Goal: Task Accomplishment & Management: Use online tool/utility

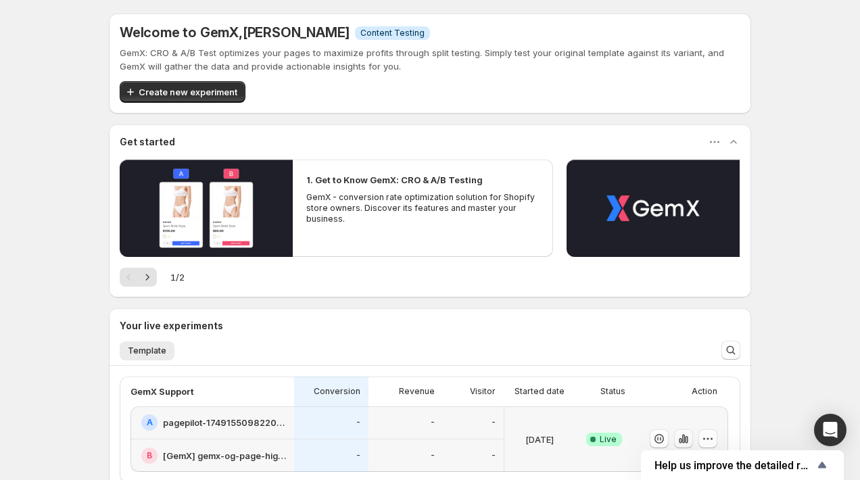
click at [687, 434] on icon "button" at bounding box center [684, 439] width 14 height 14
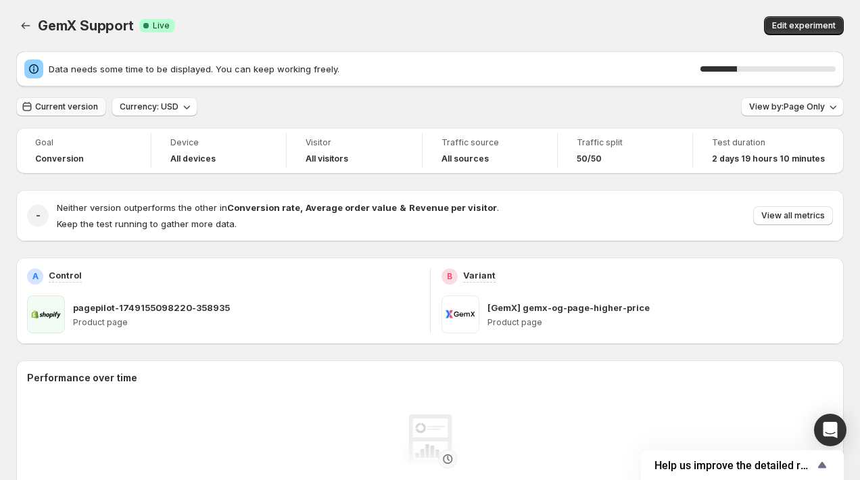
click at [57, 104] on span "Current version" at bounding box center [66, 106] width 63 height 11
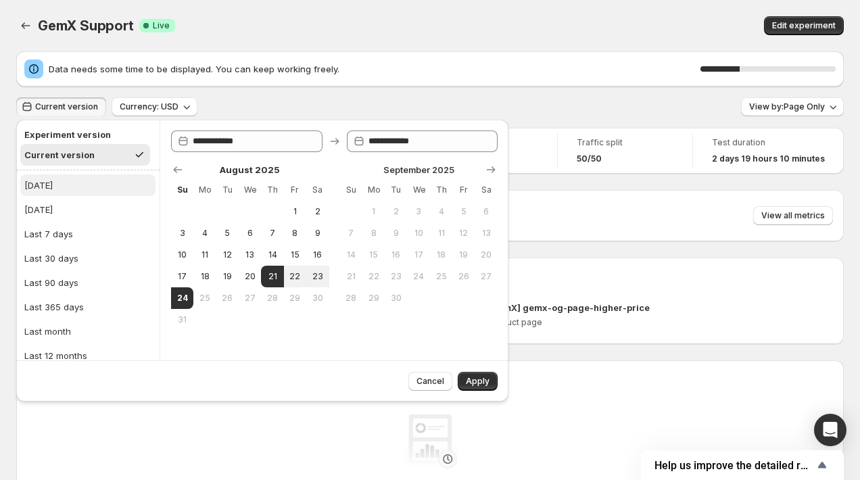
click at [44, 185] on div "[DATE]" at bounding box center [38, 186] width 28 height 14
type input "**********"
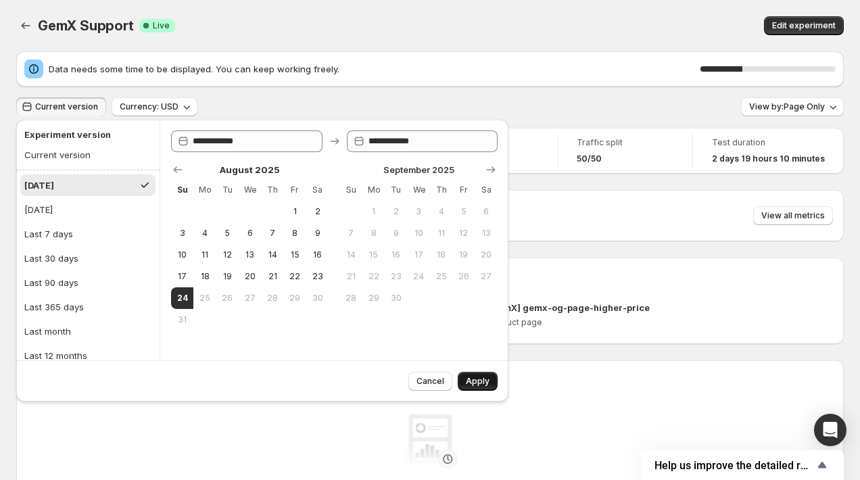
click at [465, 386] on button "Apply" at bounding box center [478, 381] width 40 height 19
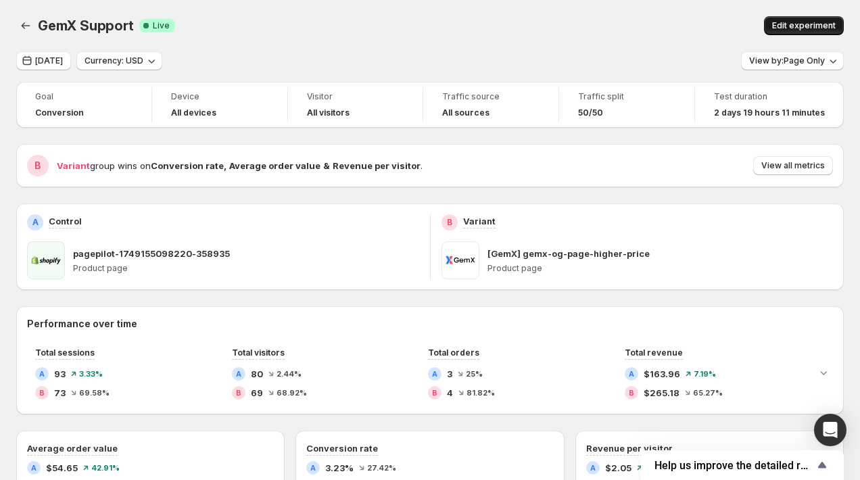
click at [787, 26] on span "Edit experiment" at bounding box center [804, 25] width 64 height 11
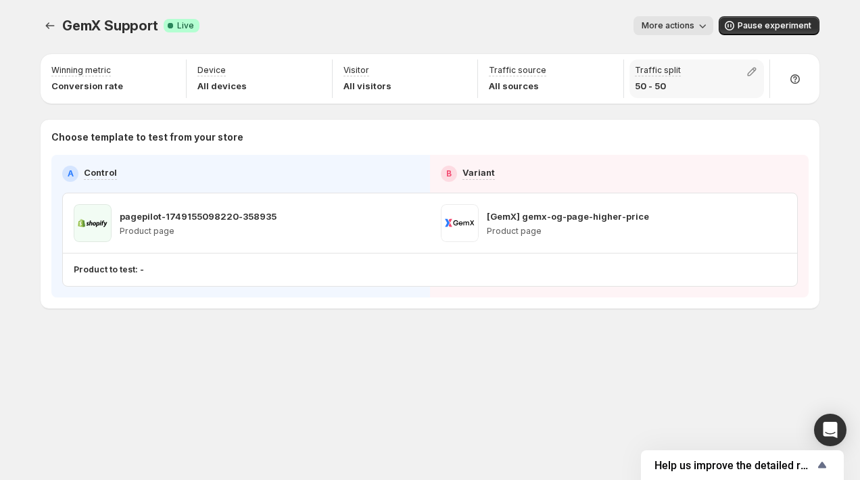
click at [656, 85] on p "50 - 50" at bounding box center [658, 86] width 46 height 14
click at [747, 68] on icon "button" at bounding box center [752, 72] width 14 height 14
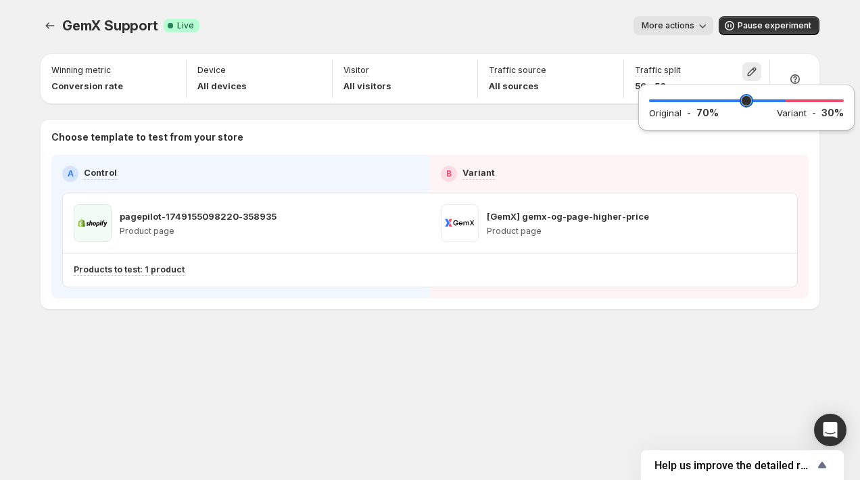
drag, startPoint x: 757, startPoint y: 97, endPoint x: 783, endPoint y: 97, distance: 26.4
type input "**"
click at [783, 97] on input "range" at bounding box center [746, 100] width 195 height 19
click at [596, 38] on div "GemX Support. This page is ready GemX Support Success Complete Live More action…" at bounding box center [430, 25] width 779 height 51
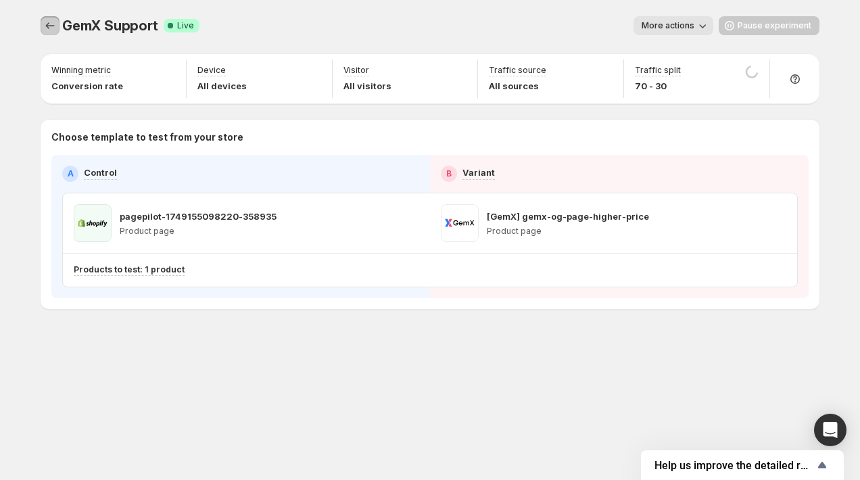
click at [45, 30] on icon "Experiments" at bounding box center [50, 26] width 14 height 14
click at [45, 26] on icon "Experiments" at bounding box center [50, 26] width 14 height 14
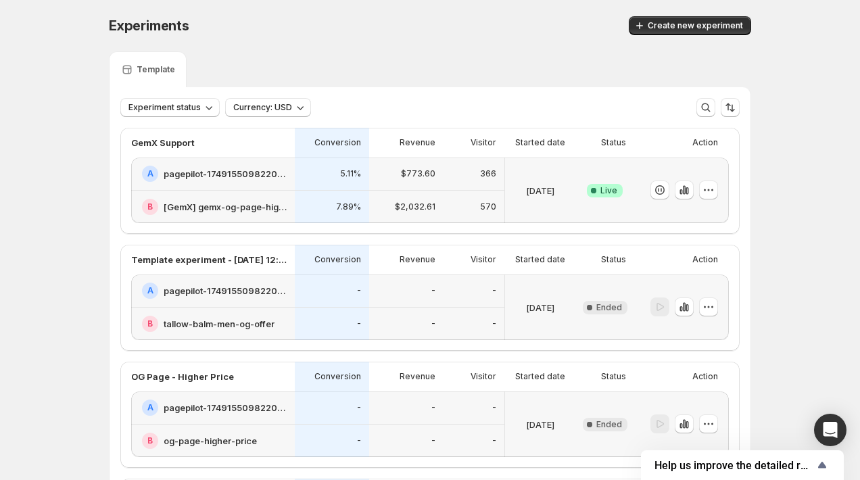
scroll to position [5, 0]
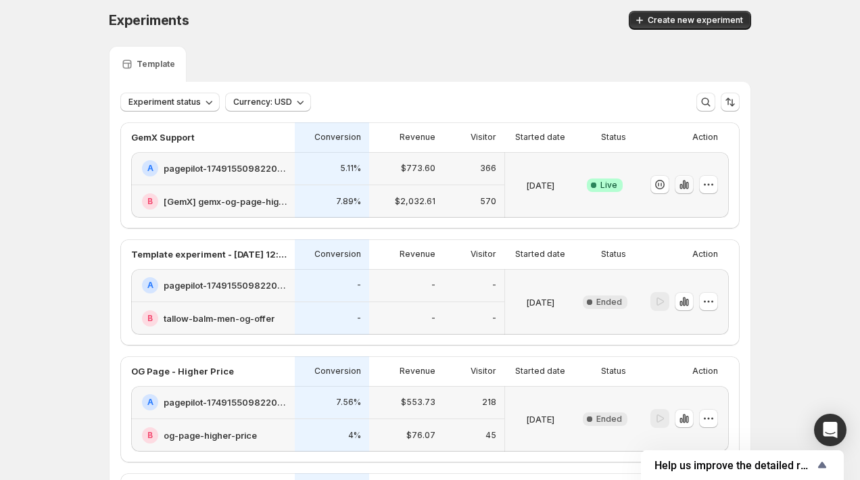
click at [687, 188] on icon "button" at bounding box center [687, 185] width 3 height 7
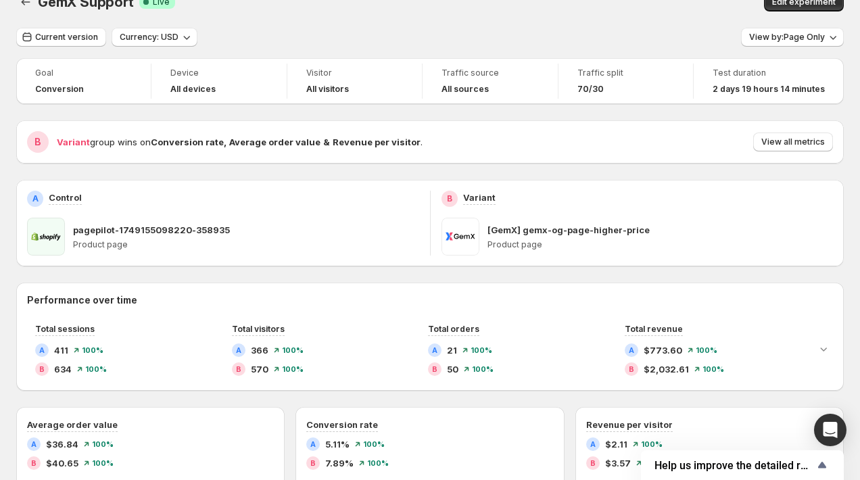
scroll to position [7, 0]
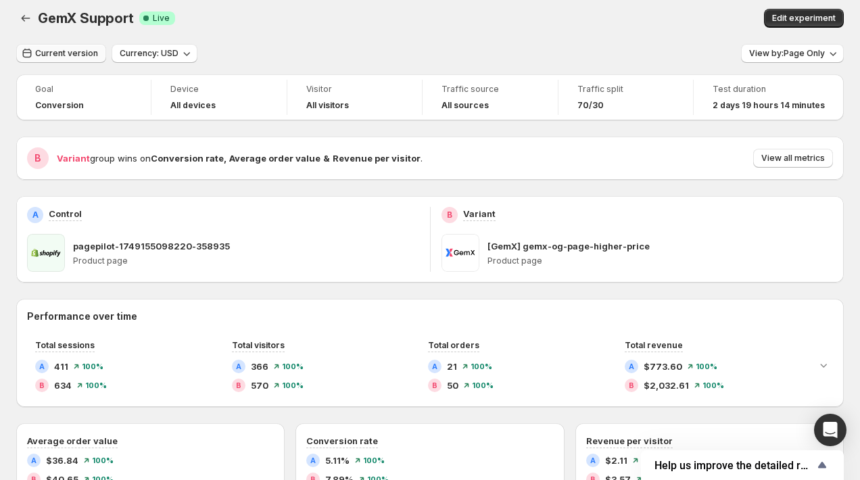
click at [87, 55] on span "Current version" at bounding box center [66, 53] width 63 height 11
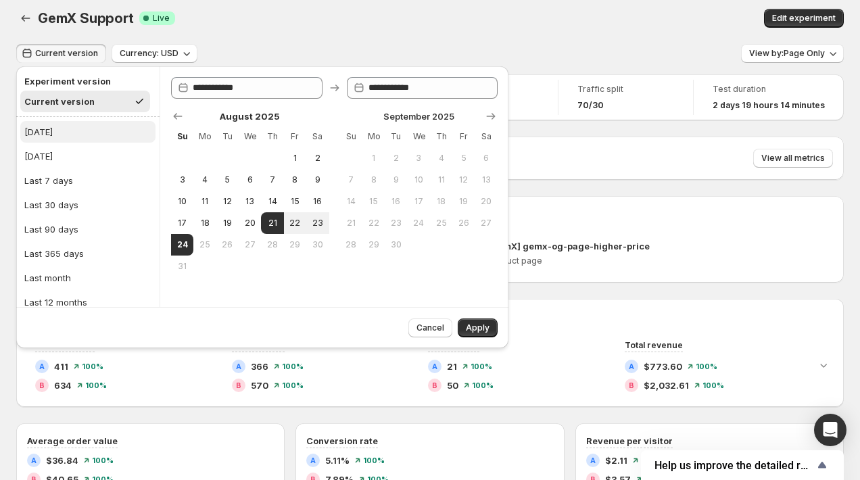
click at [70, 127] on button "[DATE]" at bounding box center [87, 132] width 135 height 22
type input "**********"
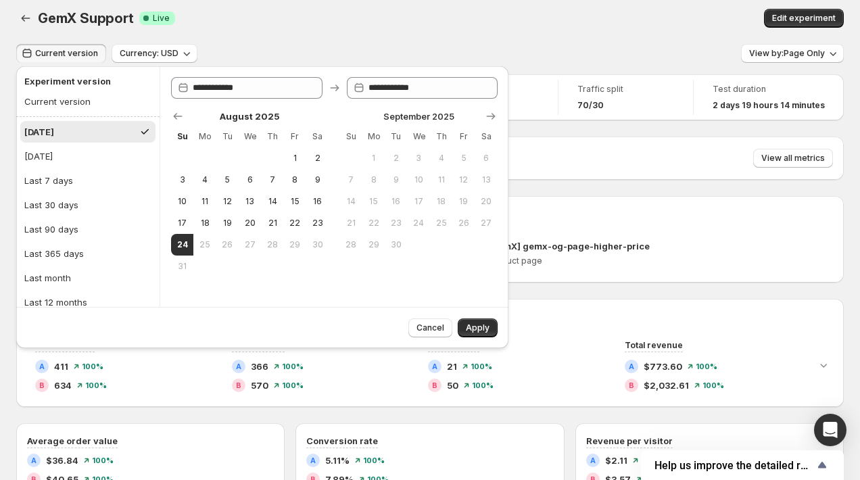
click at [487, 321] on button "Apply" at bounding box center [478, 328] width 40 height 19
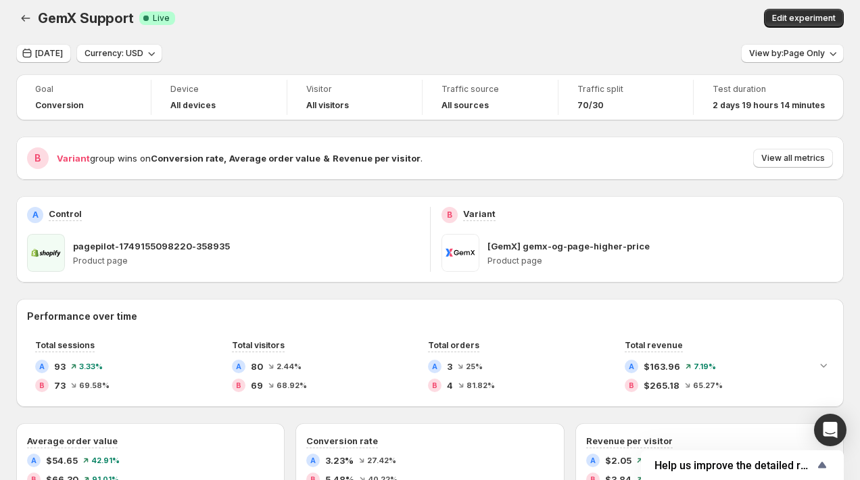
click at [437, 31] on div "GemX Support. This page is ready GemX Support Success Complete Live Edit experi…" at bounding box center [430, 18] width 828 height 51
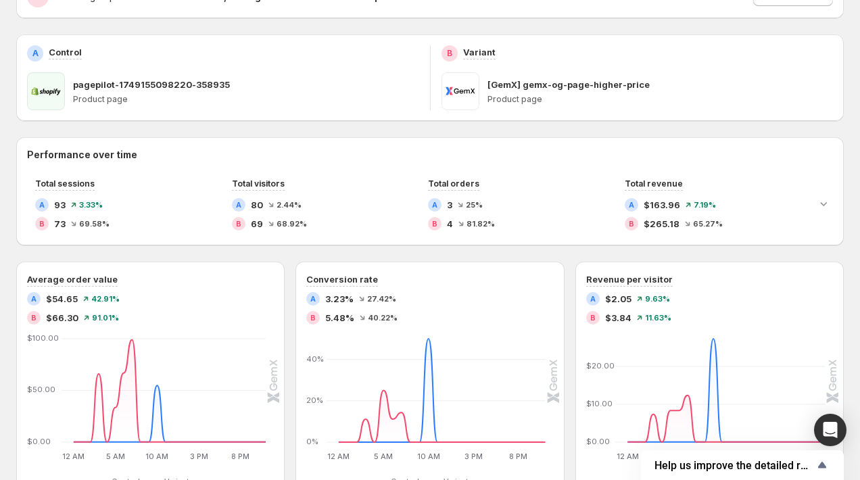
scroll to position [164, 0]
